Goal: Find specific page/section: Find specific page/section

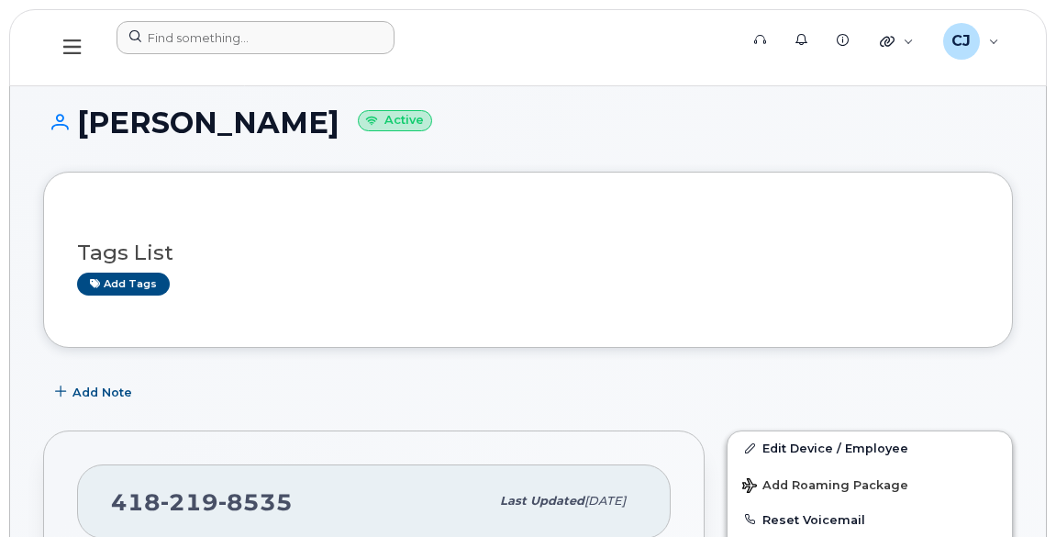
scroll to position [333, 0]
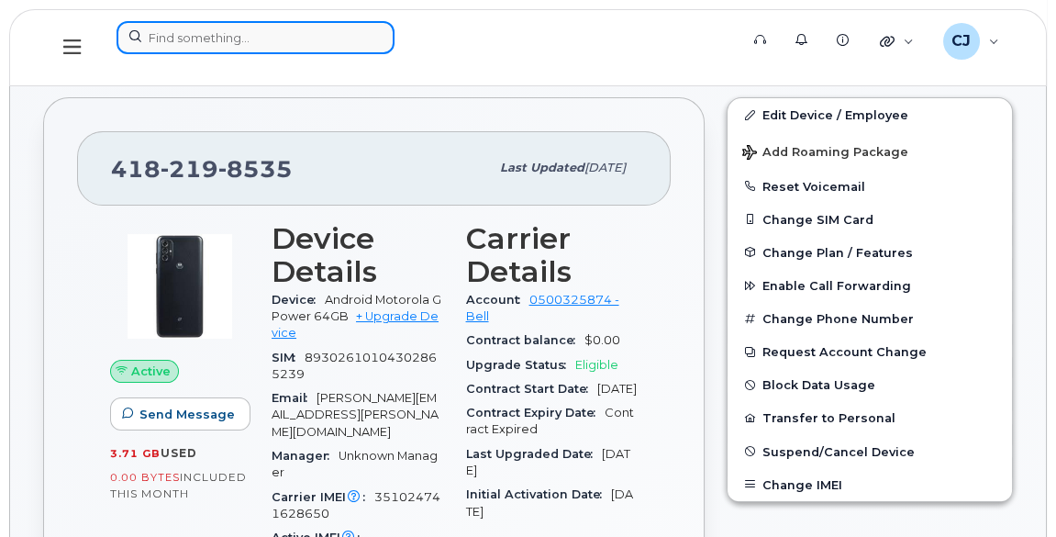
click at [223, 34] on input at bounding box center [256, 37] width 278 height 33
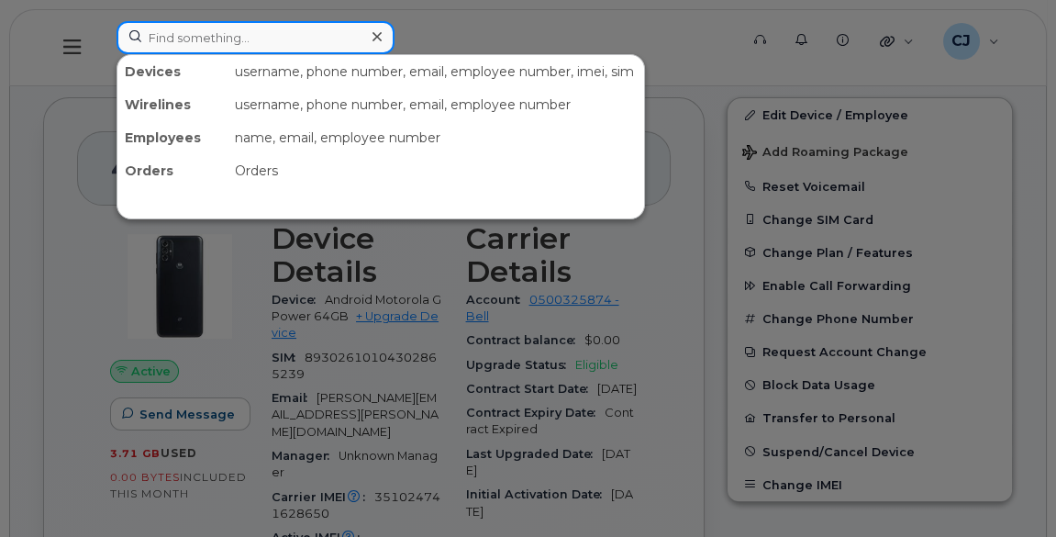
type input "Jiggs"
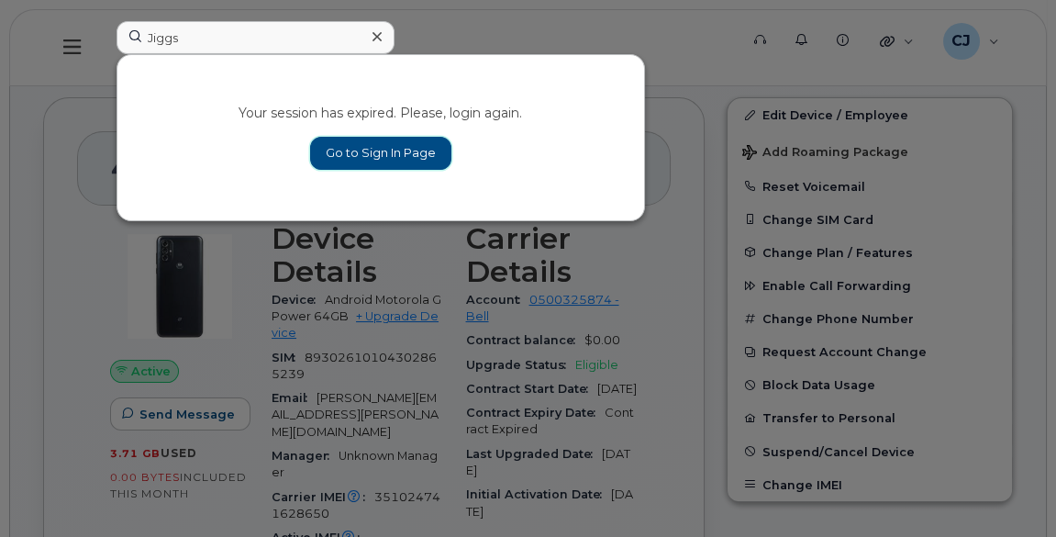
click at [397, 158] on link "Go to Sign In Page" at bounding box center [380, 153] width 141 height 33
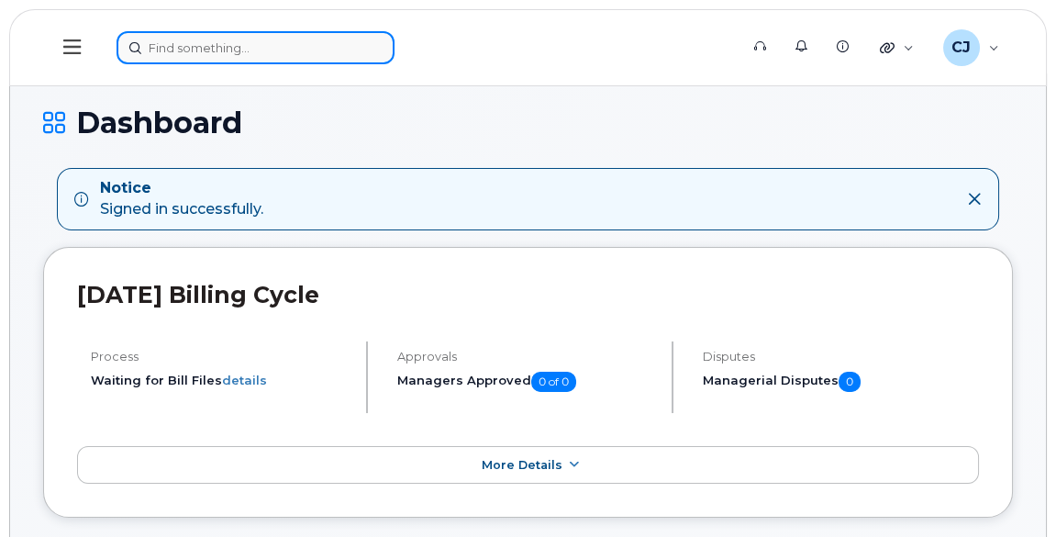
click at [274, 48] on input at bounding box center [256, 47] width 278 height 33
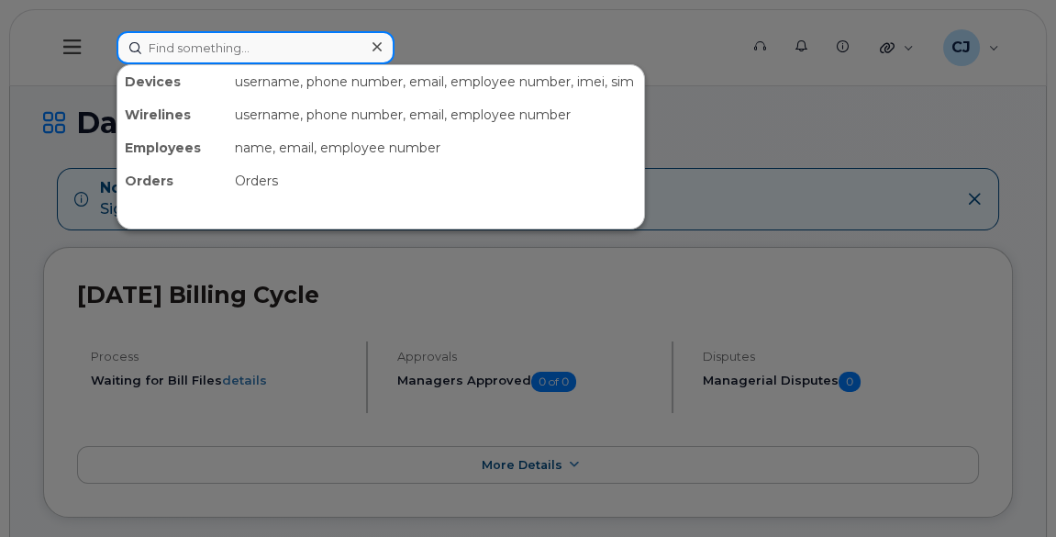
paste input "[PERSON_NAME]"
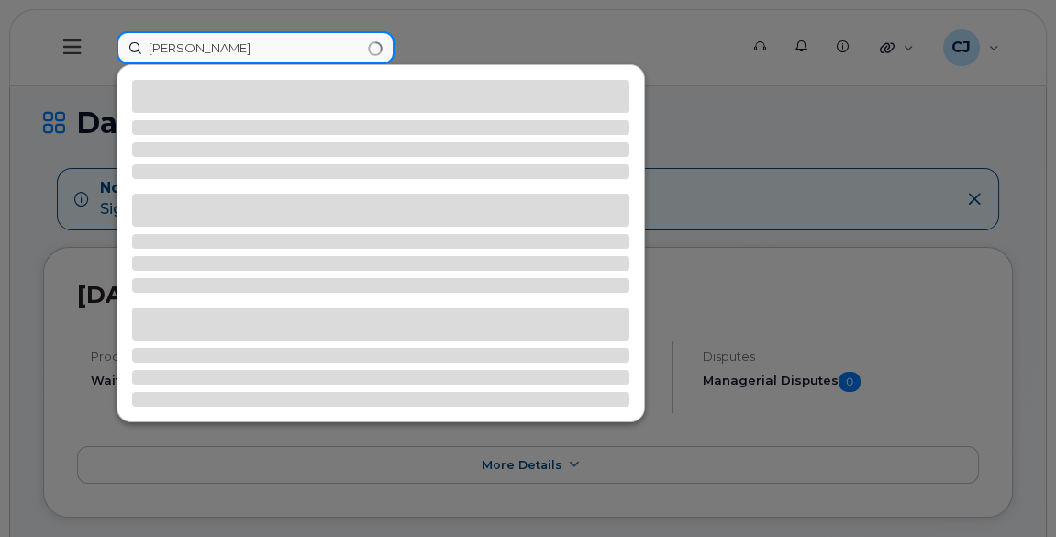
type input "[PERSON_NAME]"
